Goal: Task Accomplishment & Management: Manage account settings

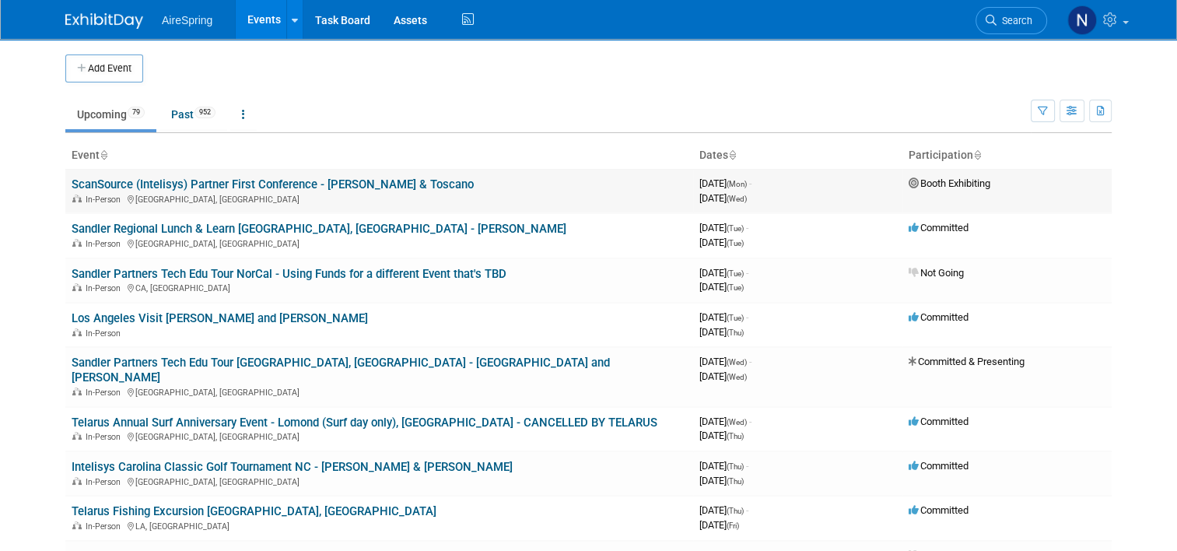
click at [172, 196] on div "In-Person Arlington, TX" at bounding box center [380, 198] width 616 height 12
click at [178, 181] on link "ScanSource (Intelisys) Partner First Conference - [PERSON_NAME] & Toscano" at bounding box center [273, 184] width 402 height 14
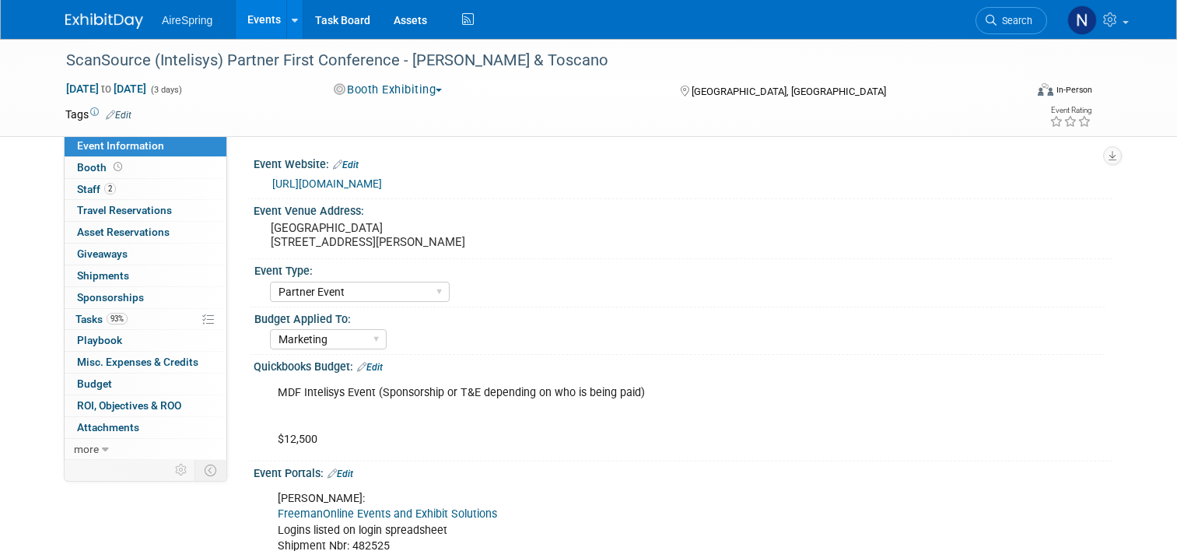
select select "Partner Event"
select select "Marketing"
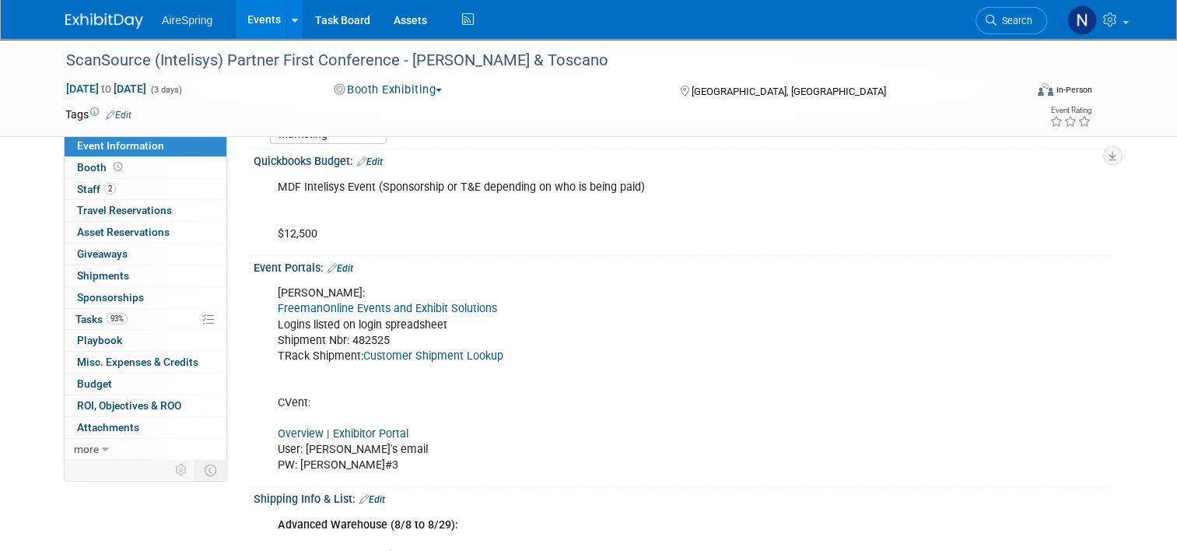
scroll to position [311, 0]
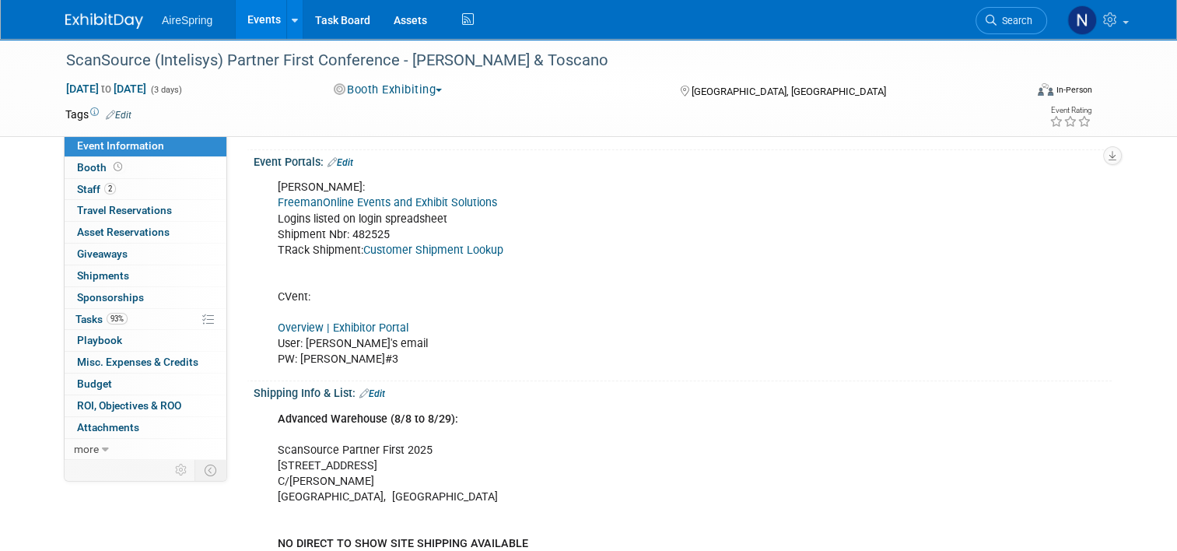
click at [367, 322] on link "Overview | Exhibitor Portal" at bounding box center [343, 327] width 131 height 13
click at [244, 14] on link "Events" at bounding box center [264, 19] width 57 height 39
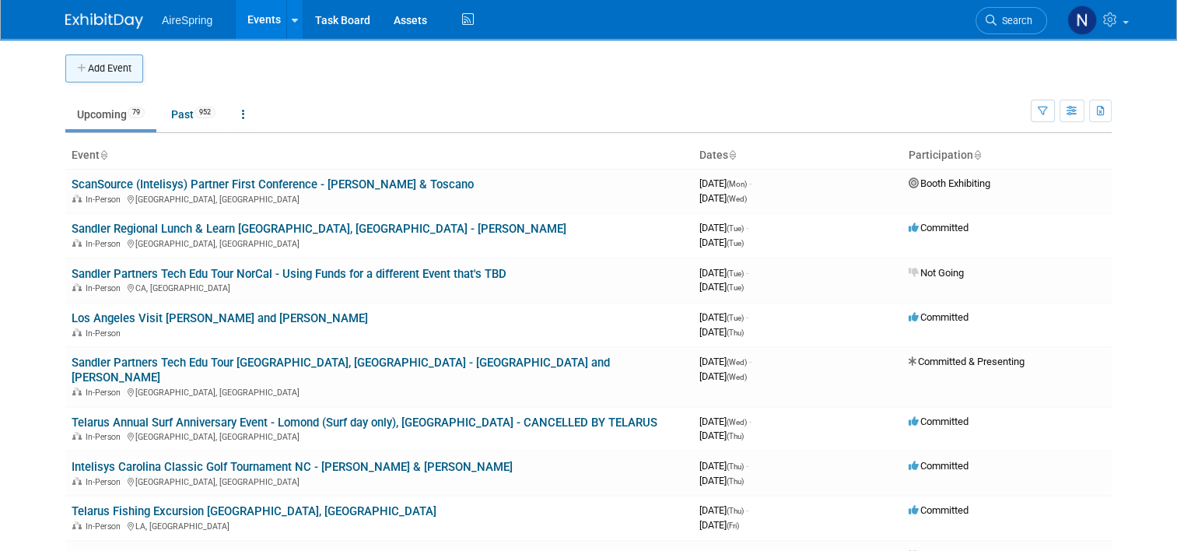
click at [115, 68] on button "Add Event" at bounding box center [104, 68] width 78 height 28
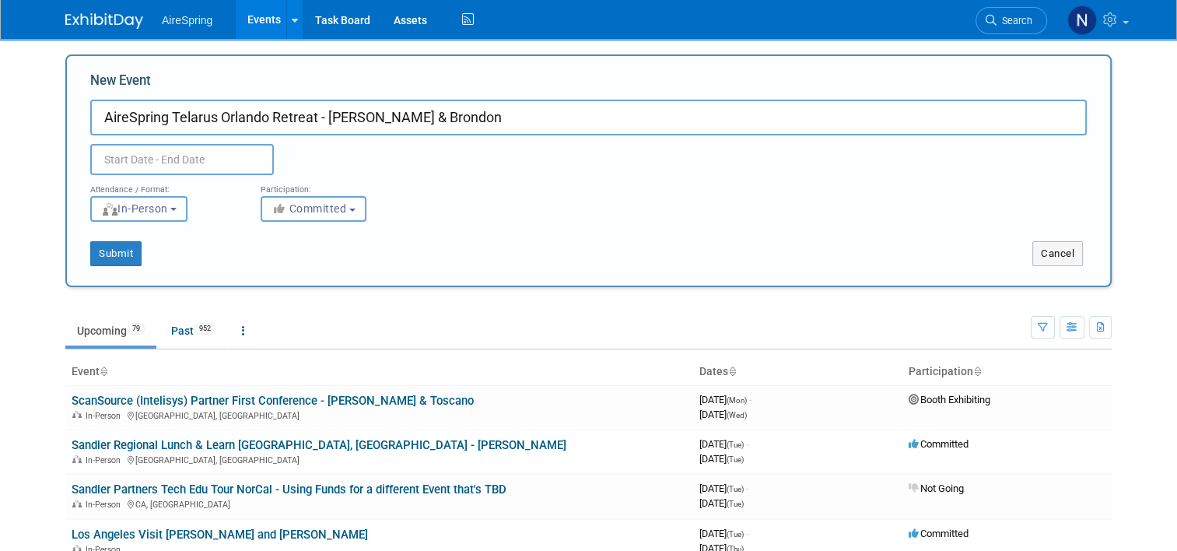
type input "AireSpring Telarus Orlando Retreat - Hester & Brondon"
click at [139, 167] on input "text" at bounding box center [182, 159] width 184 height 31
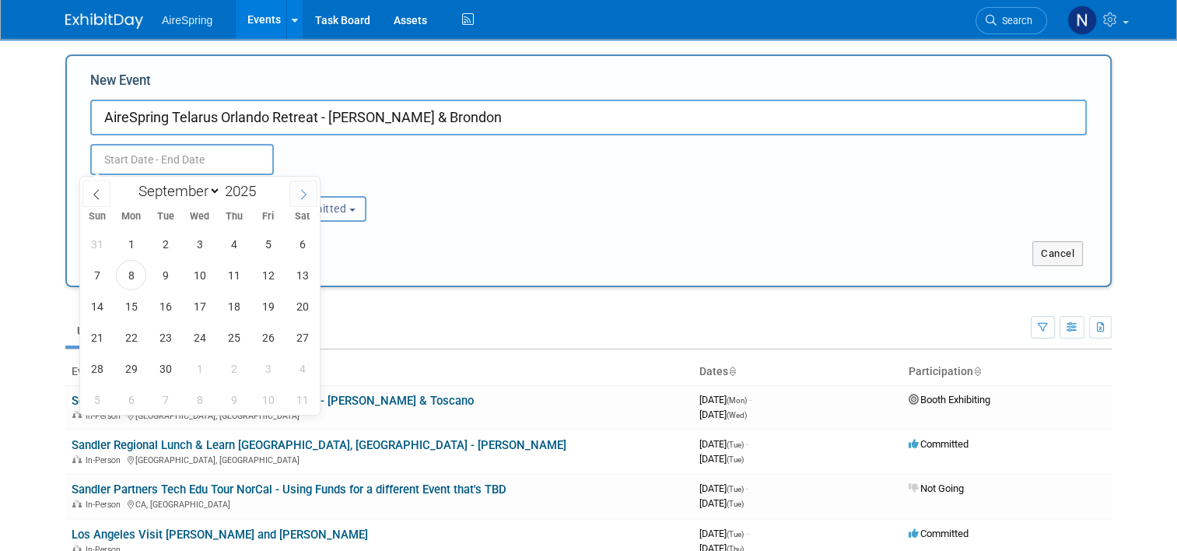
click at [307, 195] on icon at bounding box center [303, 194] width 11 height 11
select select "9"
click at [230, 314] on span "16" at bounding box center [234, 306] width 30 height 30
click at [265, 311] on span "17" at bounding box center [268, 306] width 30 height 30
type input "Oct 16, 2025 to Oct 17, 2025"
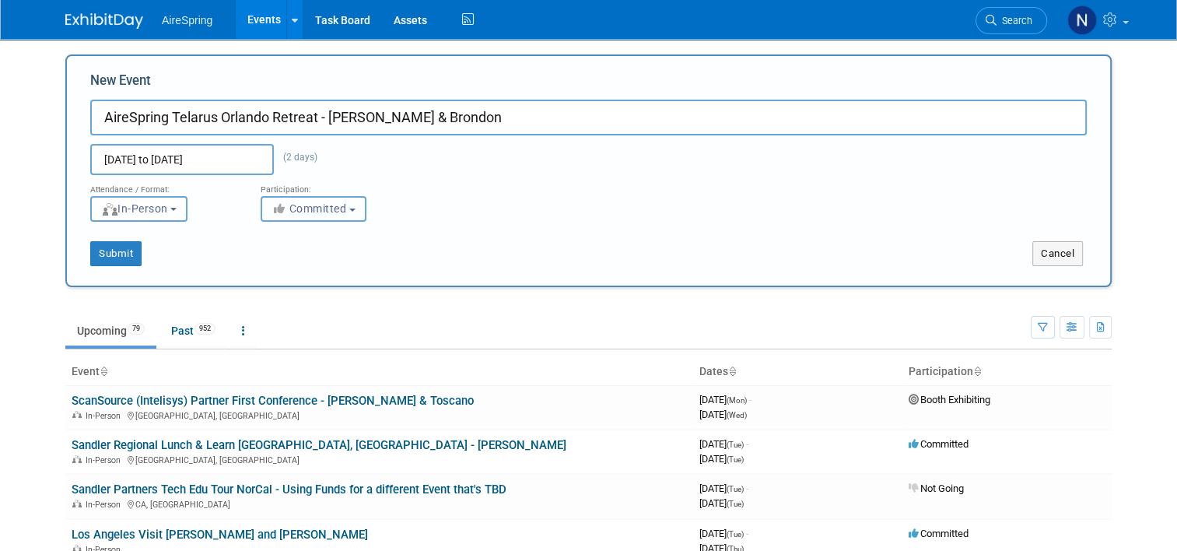
click at [321, 206] on span "Committed" at bounding box center [309, 208] width 75 height 12
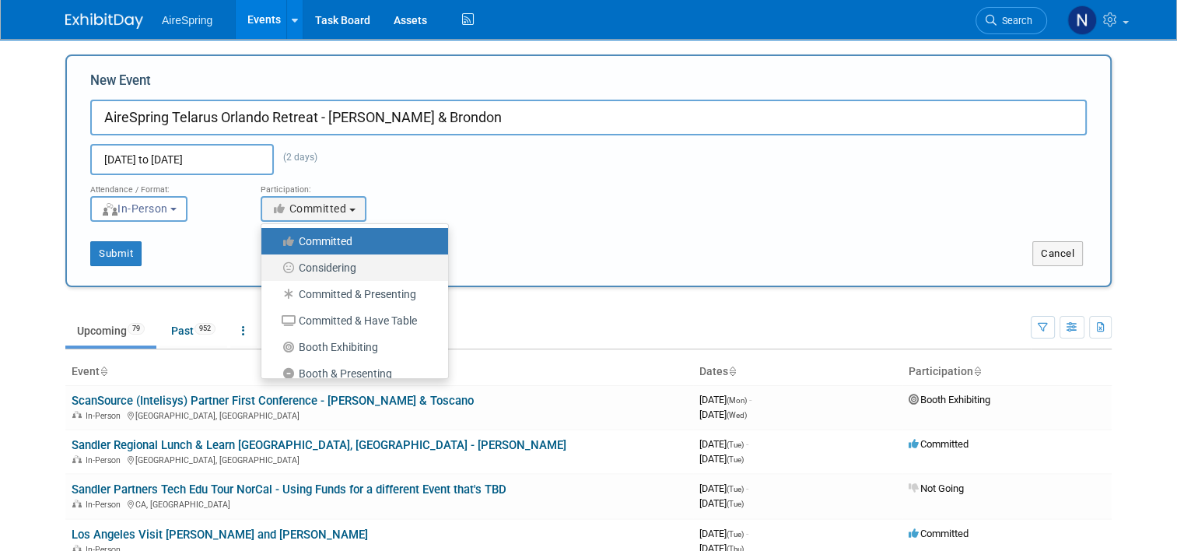
click at [321, 261] on label "Considering" at bounding box center [350, 268] width 163 height 20
click at [275, 263] on input "Considering" at bounding box center [270, 268] width 10 height 10
select select "2"
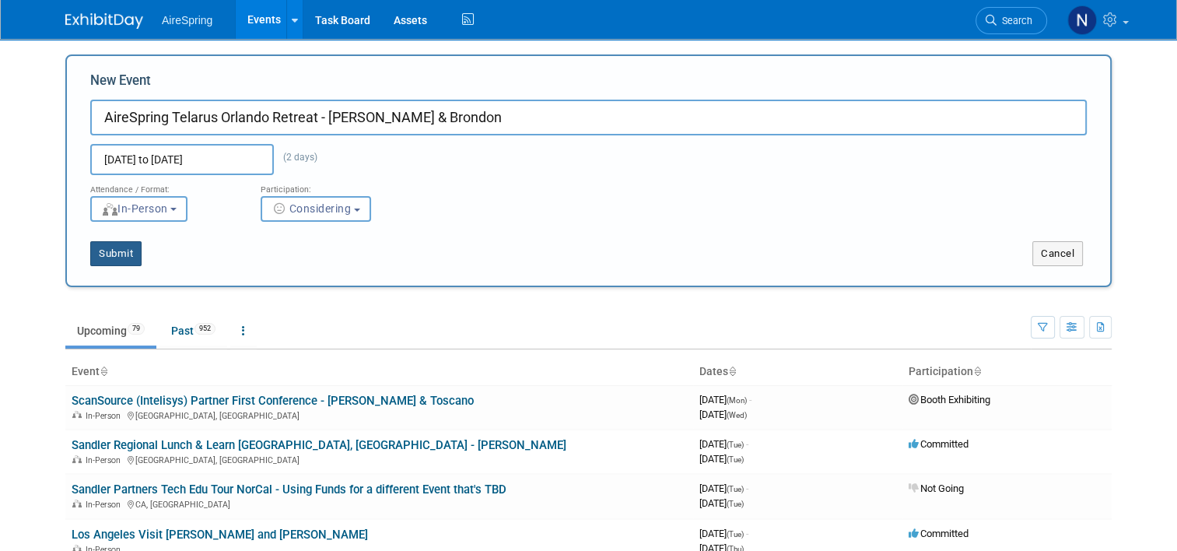
click at [108, 261] on button "Submit" at bounding box center [115, 253] width 51 height 25
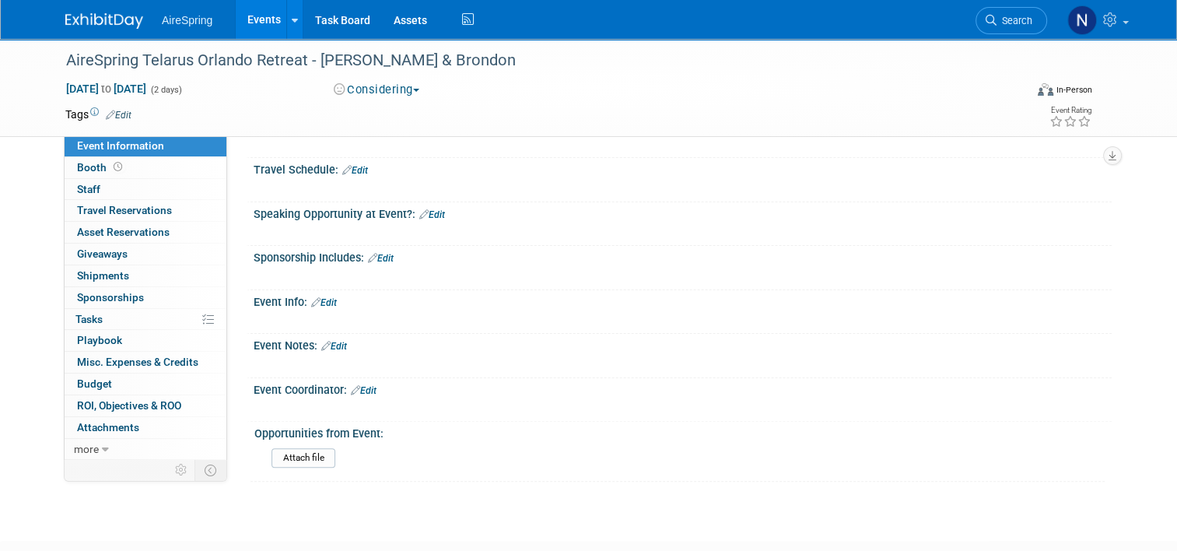
scroll to position [389, 0]
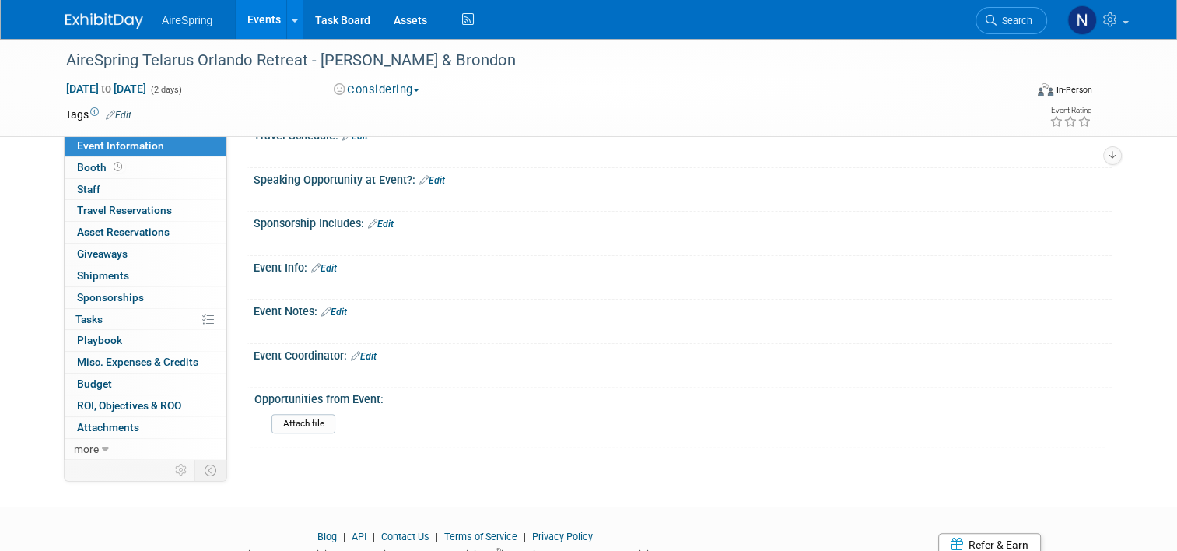
click at [330, 263] on link "Edit" at bounding box center [324, 268] width 26 height 11
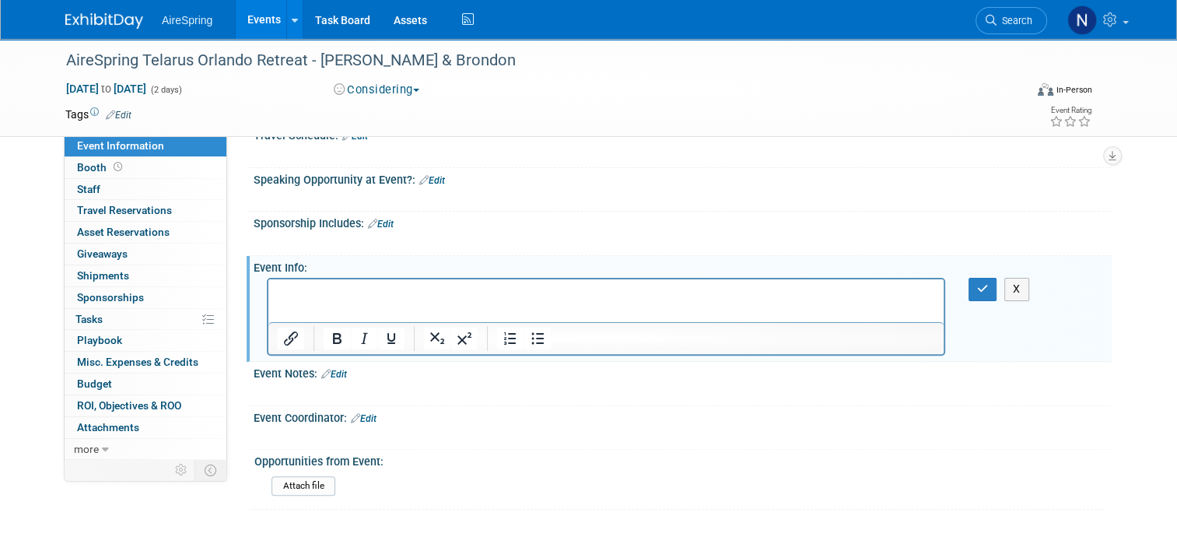
scroll to position [0, 0]
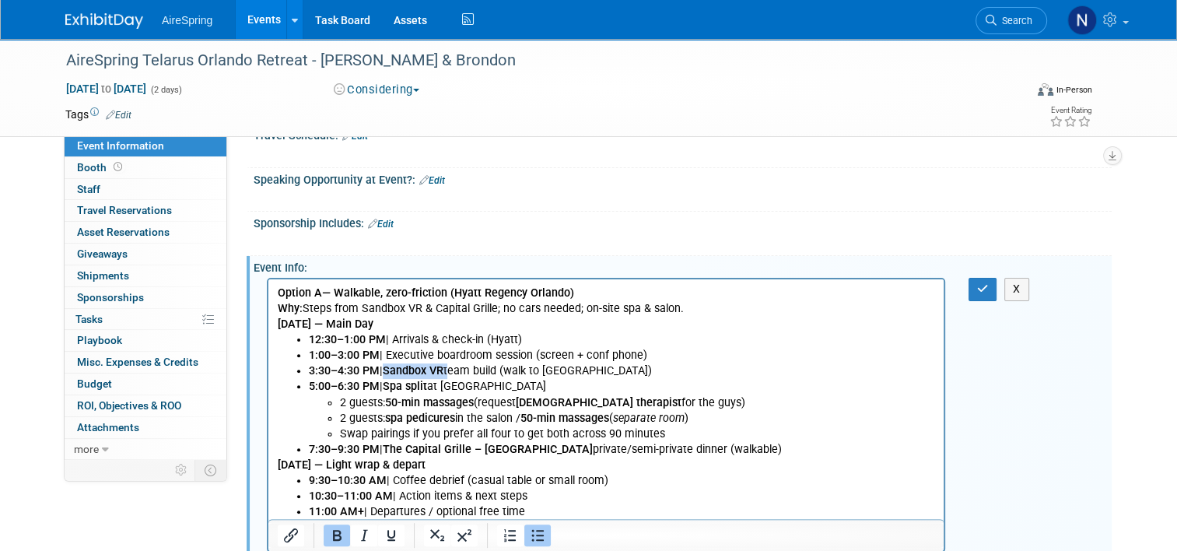
drag, startPoint x: 451, startPoint y: 366, endPoint x: 391, endPoint y: 372, distance: 60.2
click at [391, 372] on li "3:30–4:30 PM | Sandbox VR team build (walk to Pointe Orlando)" at bounding box center [622, 371] width 626 height 16
copy li "Sandbox VR"
click at [996, 283] on button "button" at bounding box center [983, 289] width 29 height 23
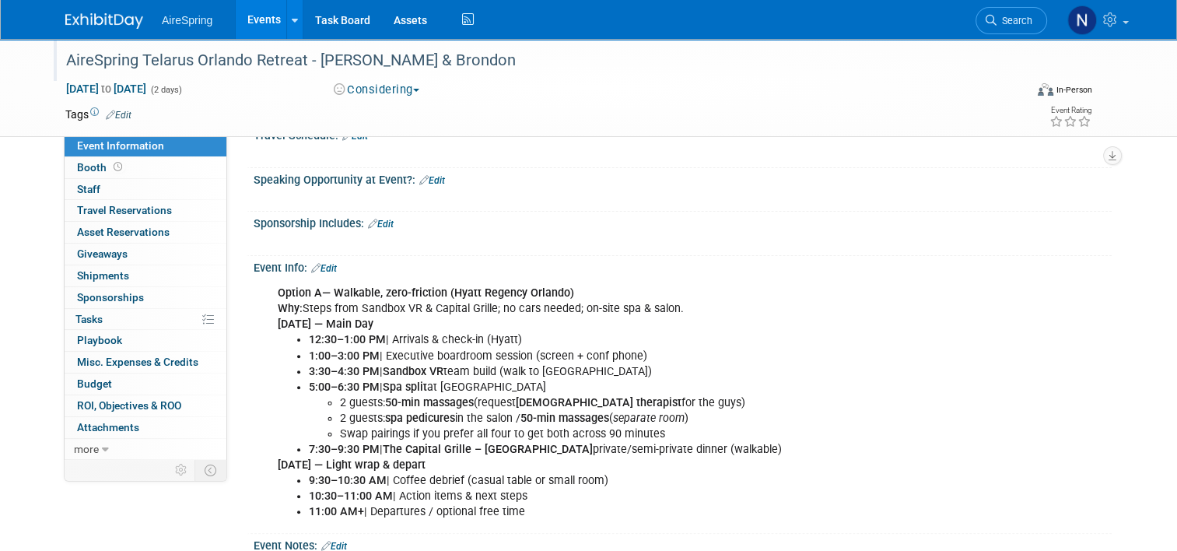
click at [217, 58] on div "AireSpring Telarus Orlando Retreat - Hester & Brondon" at bounding box center [533, 61] width 945 height 28
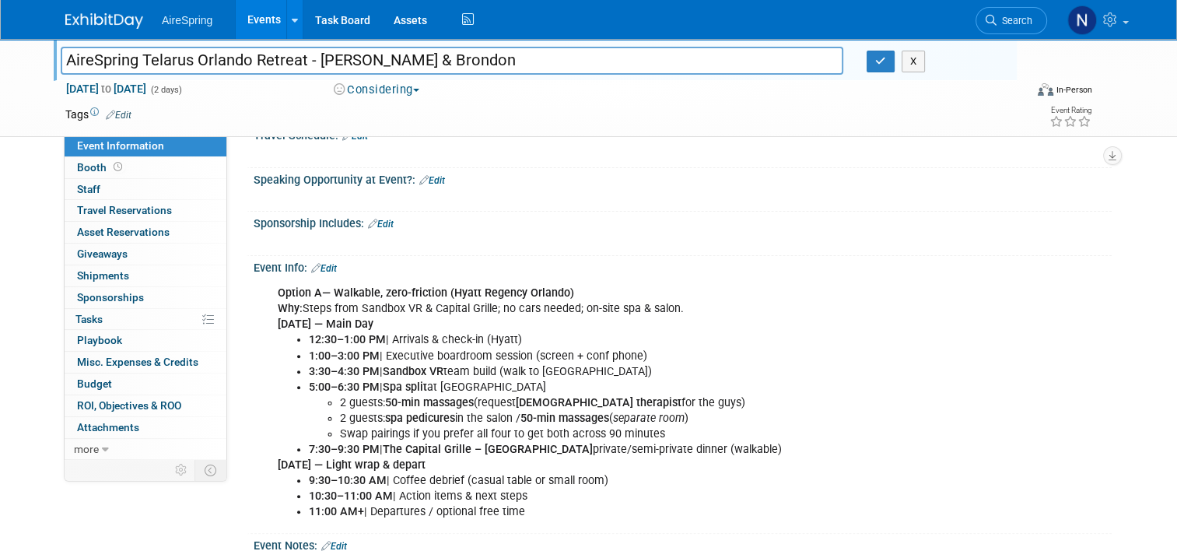
drag, startPoint x: 184, startPoint y: 62, endPoint x: 5, endPoint y: 60, distance: 179.0
click at [5, 60] on div "AireSpring Telarus Orlando Retreat - Hester & Brondon AireSpring Telarus Orland…" at bounding box center [588, 88] width 1177 height 98
type input "Telarus Business Retreat [GEOGRAPHIC_DATA][PERSON_NAME] & Brondon"
click at [886, 62] on icon "button" at bounding box center [880, 61] width 11 height 10
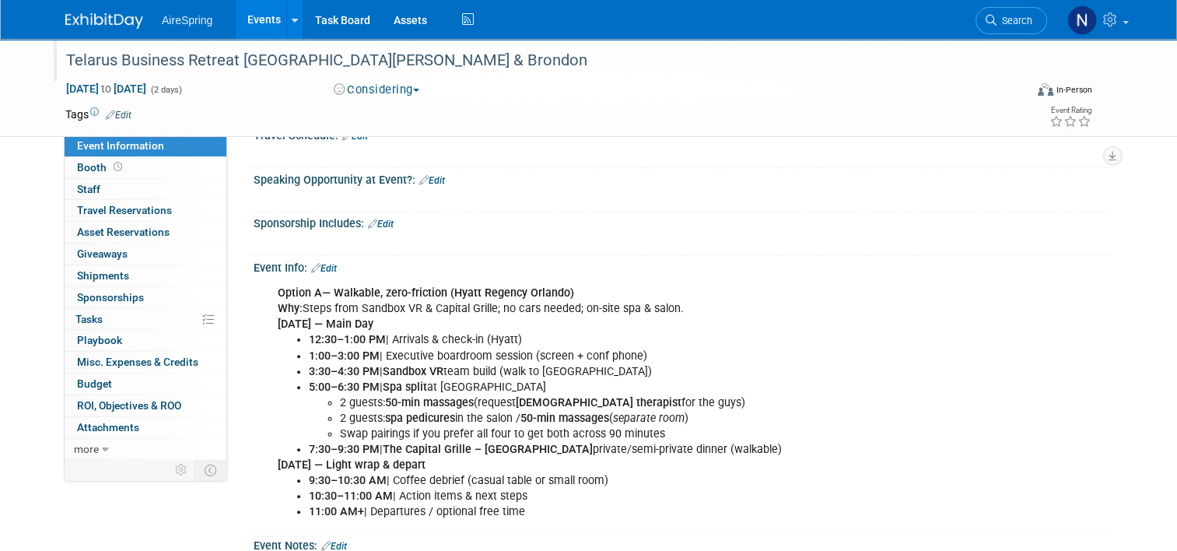
click at [250, 30] on link "Events" at bounding box center [264, 19] width 57 height 39
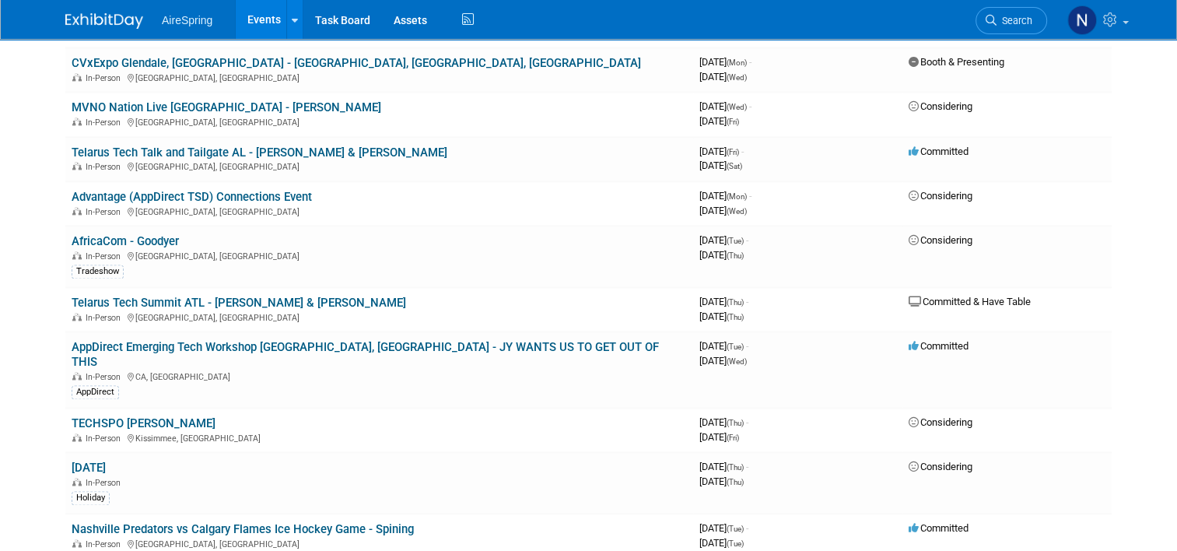
scroll to position [1945, 0]
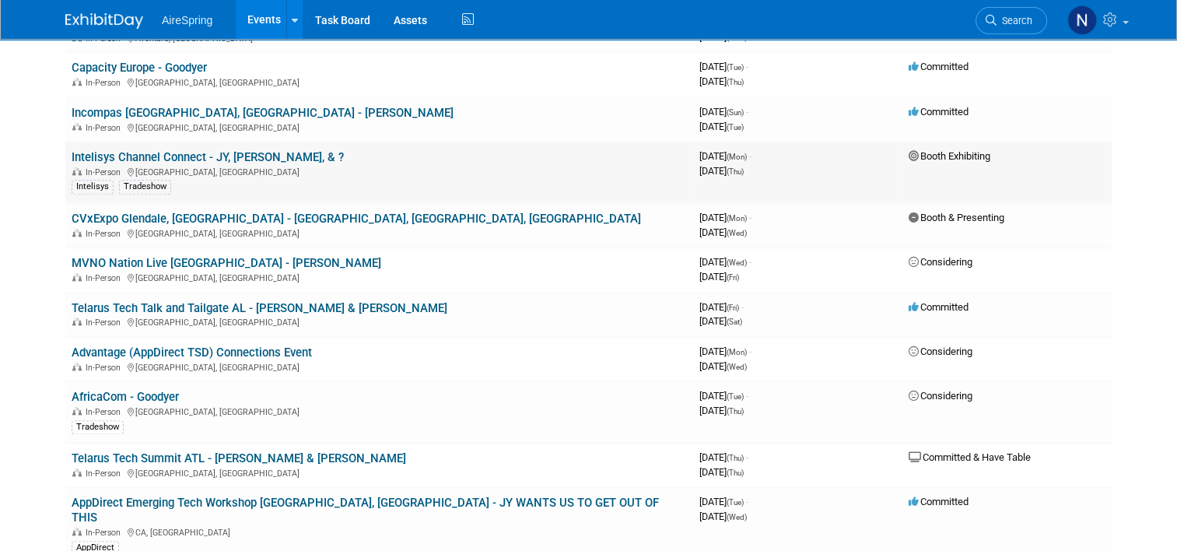
click at [249, 150] on link "Intelisys Channel Connect - JY, [PERSON_NAME], & ?" at bounding box center [208, 157] width 272 height 14
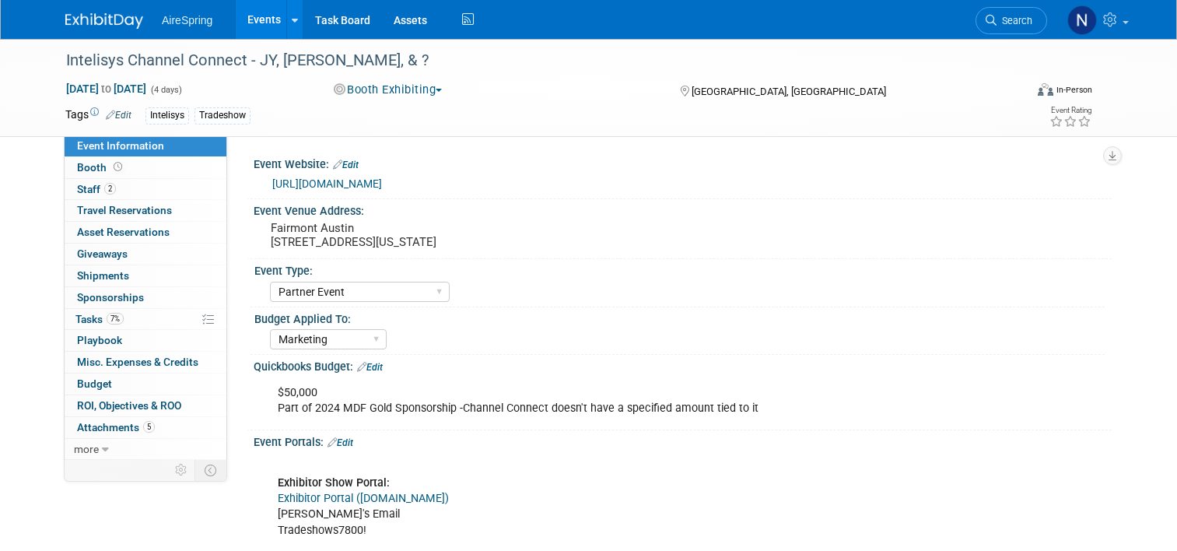
select select "Partner Event"
select select "Marketing"
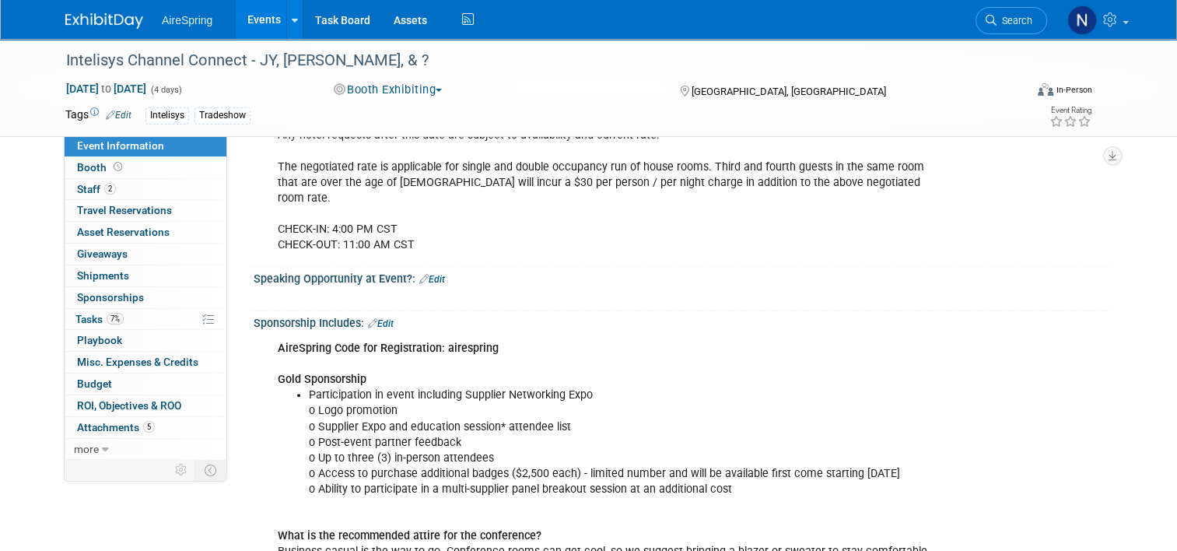
scroll to position [1712, 0]
